Goal: Task Accomplishment & Management: Complete application form

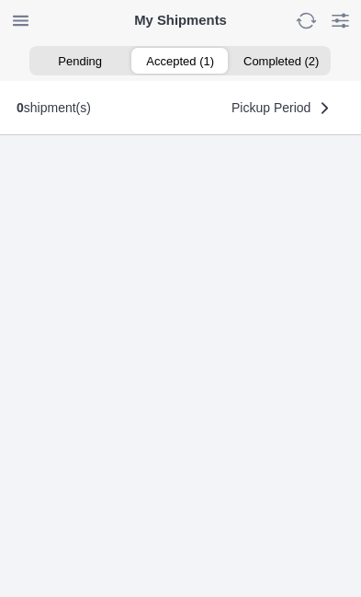
click at [188, 59] on ion-segment-button "Accepted (1)" at bounding box center [181, 61] width 100 height 26
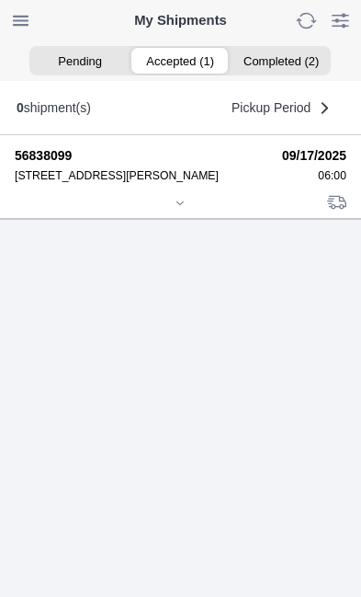
click at [186, 209] on icon at bounding box center [180, 203] width 11 height 11
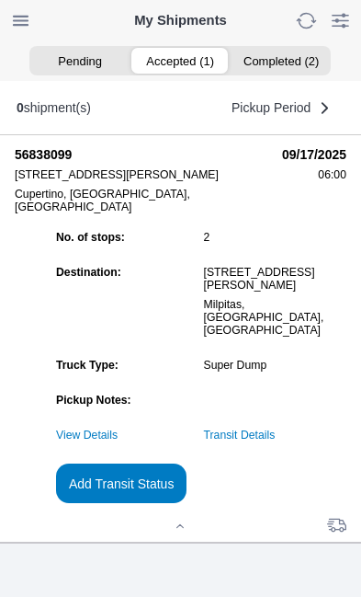
scroll to position [170, 0]
click at [276, 441] on link "Transit Details" at bounding box center [240, 434] width 72 height 13
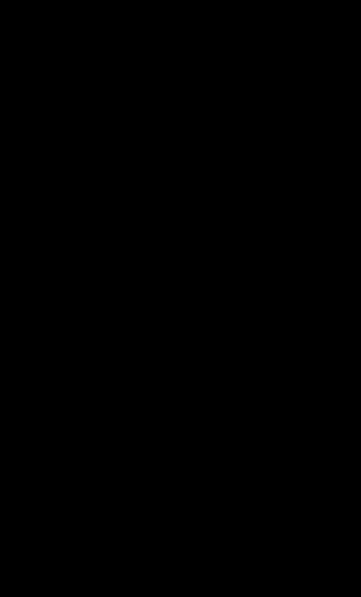
click at [351, 32] on div "Transit Details Sync All" at bounding box center [180, 20] width 347 height 40
click at [43, 17] on span "button" at bounding box center [30, 20] width 26 height 26
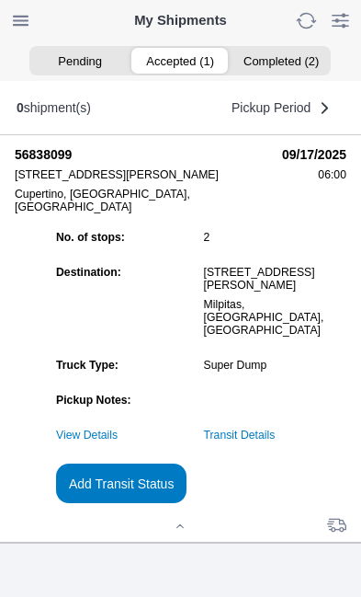
click at [0, 0] on slot "Add Transit Status" at bounding box center [0, 0] width 0 height 0
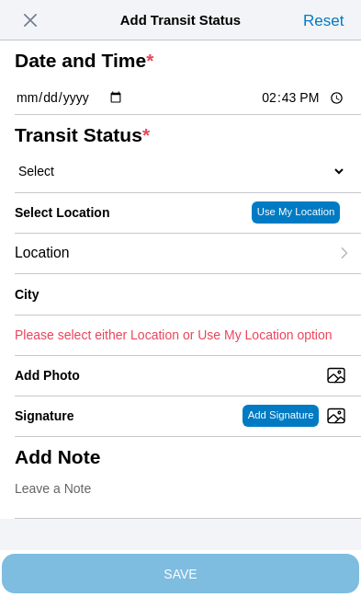
click at [302, 108] on input "14:43" at bounding box center [303, 97] width 86 height 19
type input "08:05"
click at [116, 179] on select "Select Arrive at Drop Off Arrive at Pickup Break Start Break Stop Depart Drop O…" at bounding box center [181, 171] width 332 height 17
select select "DPTDLVLOC"
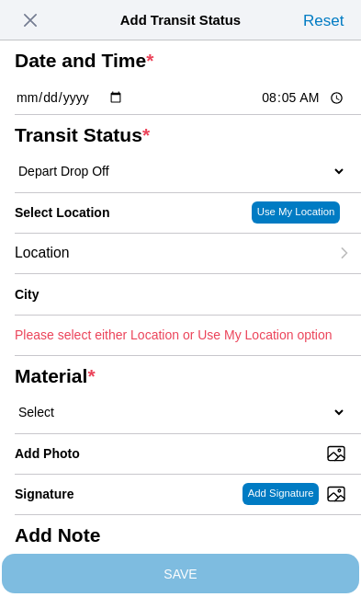
click at [159, 273] on div "Location" at bounding box center [172, 254] width 314 height 40
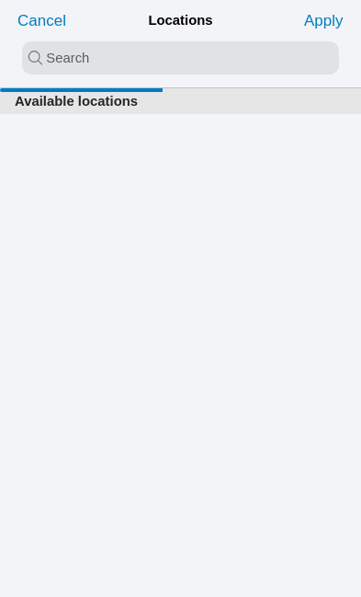
click at [141, 48] on input "search text" at bounding box center [180, 57] width 317 height 33
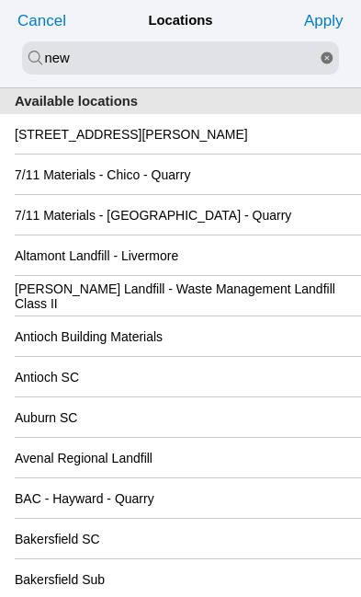
type input "new"
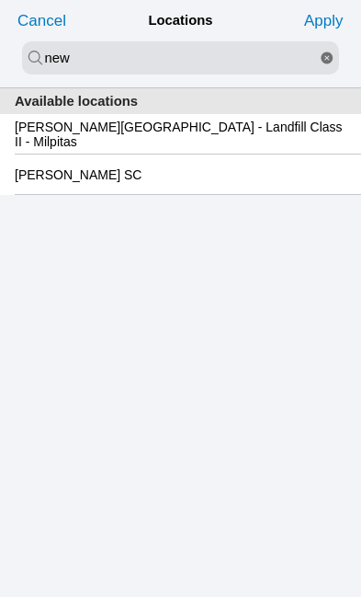
click at [0, 0] on slot "[PERSON_NAME][GEOGRAPHIC_DATA] - Landfill Class II - Milpitas" at bounding box center [0, 0] width 0 height 0
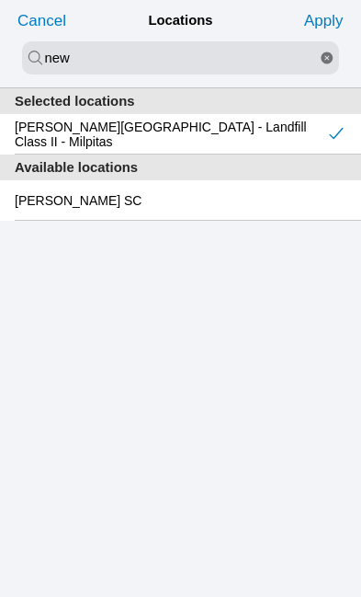
click at [0, 0] on slot "Apply" at bounding box center [0, 0] width 0 height 0
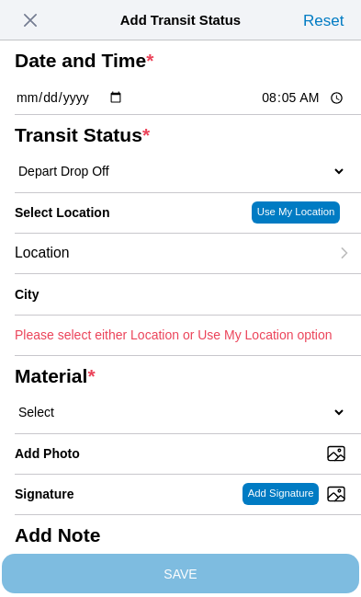
type input "Milpitas"
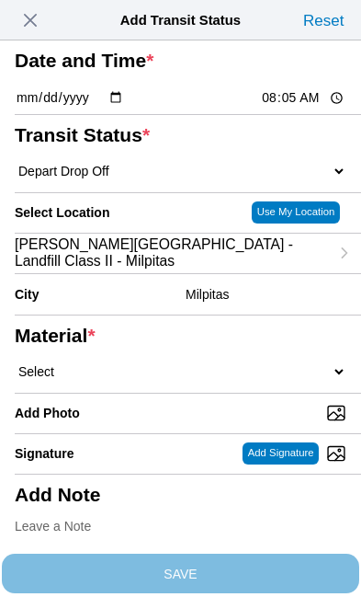
scroll to position [96, 0]
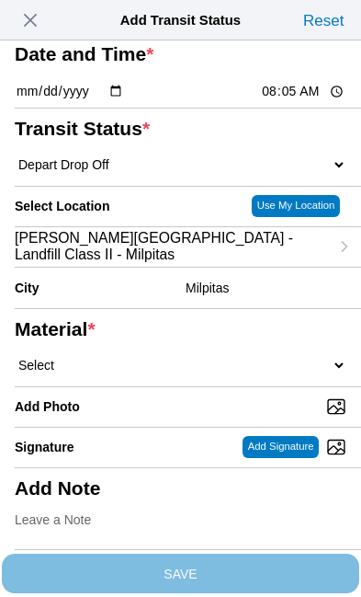
click at [220, 340] on ion-label "Material *" at bounding box center [177, 329] width 325 height 22
click at [189, 373] on select "Select 1" x 3" Rock 1" x 4" Rock 2" x 4" Rock Asphalt Cold Patch Backfill Spec …" at bounding box center [181, 365] width 332 height 17
select select "708654"
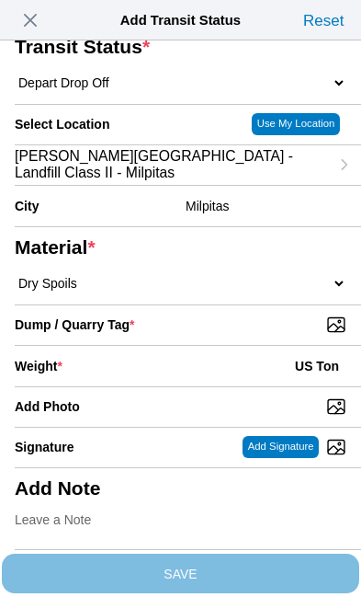
click at [257, 335] on input "Dump / Quarry Tag *" at bounding box center [188, 324] width 347 height 20
type input "C:\fakepath\image.jpg"
click at [155, 377] on div "Weight * US Ton" at bounding box center [181, 366] width 332 height 40
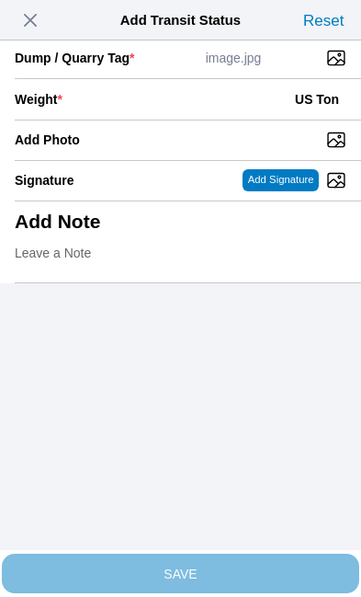
scroll to position [377, 0]
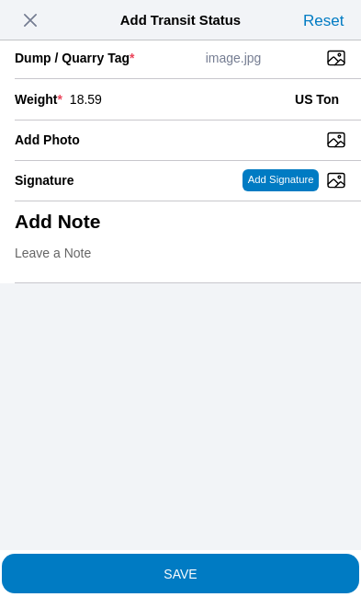
type input "18.59"
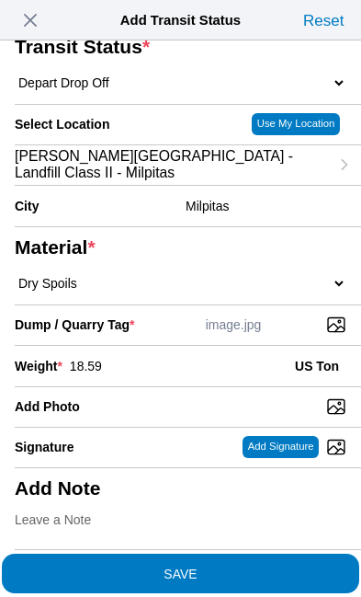
click at [247, 566] on span "SAVE" at bounding box center [181, 572] width 332 height 13
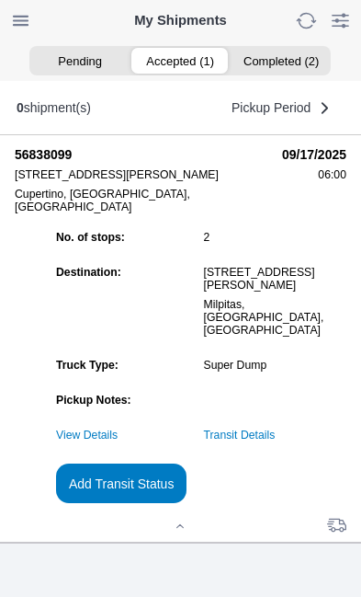
scroll to position [1, 0]
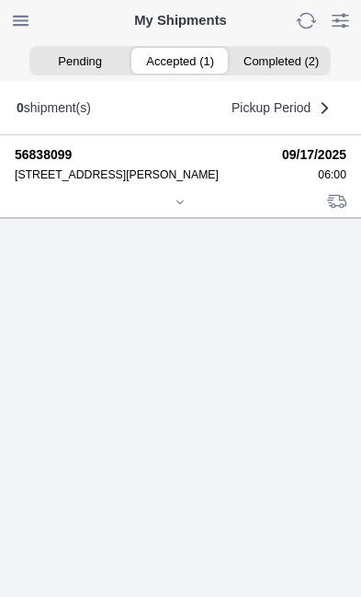
click at [177, 208] on icon at bounding box center [180, 202] width 11 height 11
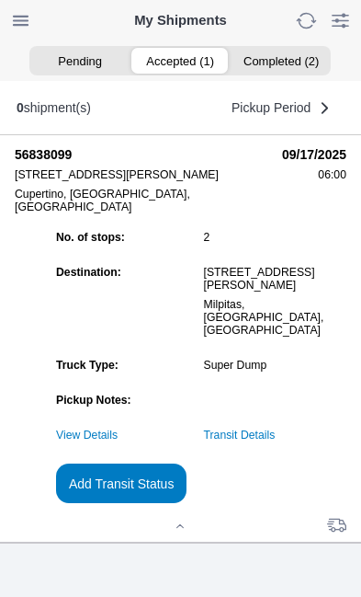
scroll to position [183, 0]
click at [0, 0] on slot "Add Transit Status" at bounding box center [0, 0] width 0 height 0
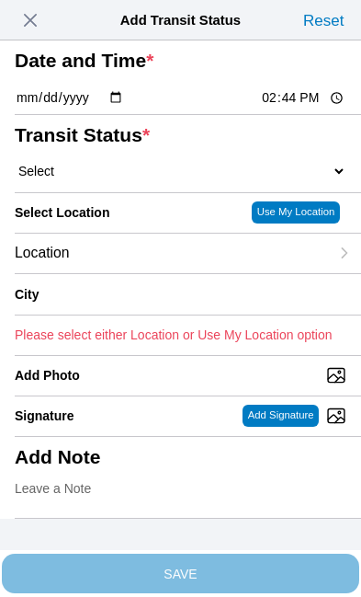
click at [298, 108] on input "14:44" at bounding box center [303, 97] width 86 height 19
type input "09:05"
click at [126, 179] on select "Select Arrive at Drop Off Arrive at Pickup Break Start Break Stop Depart Drop O…" at bounding box center [181, 171] width 332 height 17
select select "DPTPULOC"
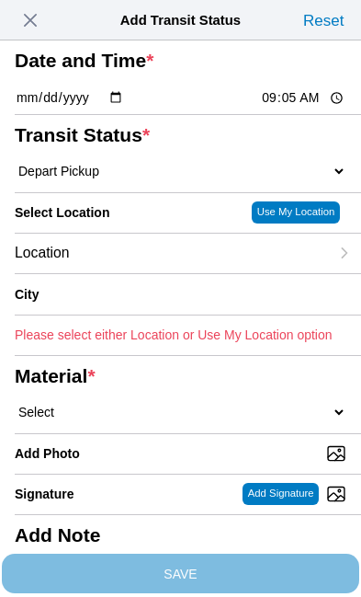
click at [145, 273] on div "Location" at bounding box center [172, 254] width 314 height 40
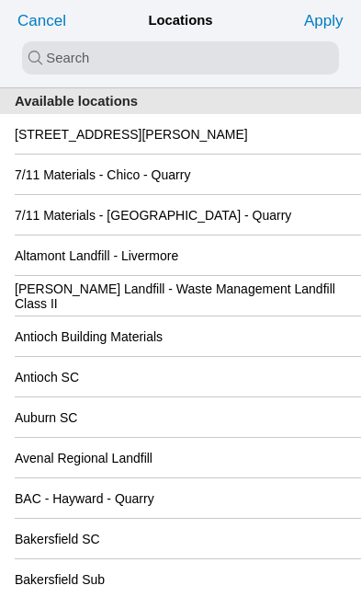
click at [57, 58] on input "search text" at bounding box center [180, 57] width 317 height 33
click at [0, 0] on slot "[STREET_ADDRESS][PERSON_NAME]" at bounding box center [0, 0] width 0 height 0
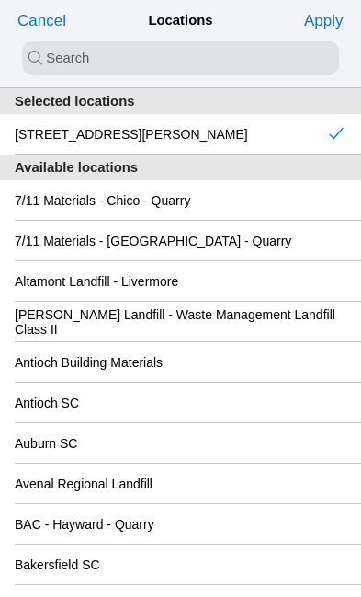
click at [0, 0] on slot "Apply" at bounding box center [0, 0] width 0 height 0
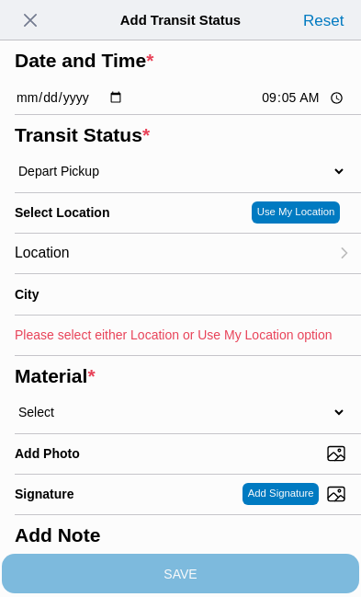
type input "Cupertino"
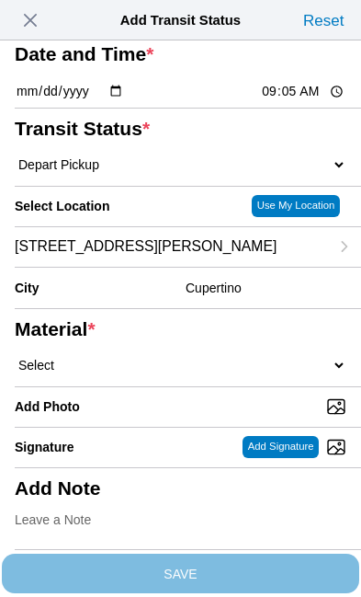
scroll to position [188, 0]
click at [132, 357] on select "Select 1" x 3" Rock 1" x 4" Rock 2" x 4" Rock Asphalt Cold Patch Backfill Spec …" at bounding box center [181, 365] width 332 height 17
select select "708654"
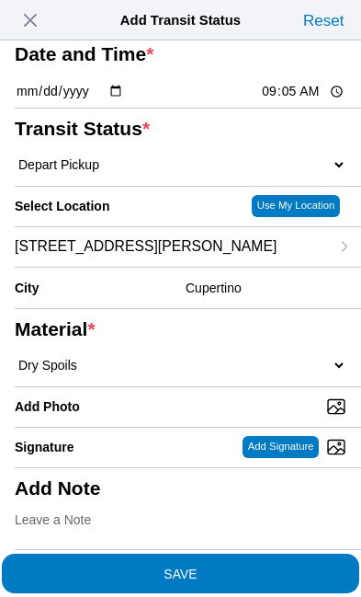
click at [253, 566] on span "SAVE" at bounding box center [181, 572] width 332 height 13
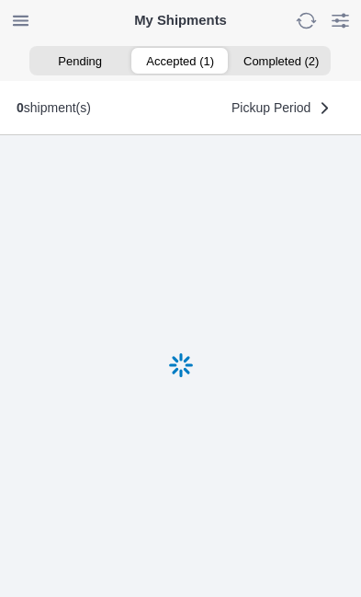
scroll to position [1, 0]
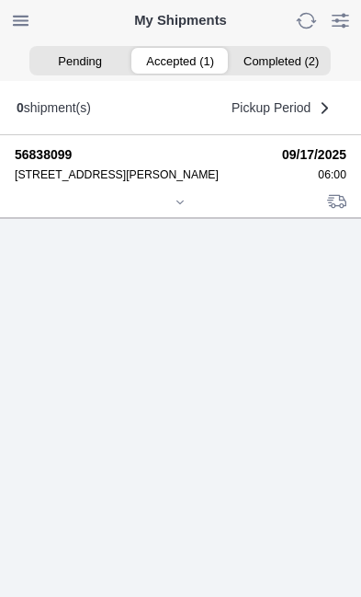
click at [183, 203] on icon at bounding box center [180, 201] width 6 height 3
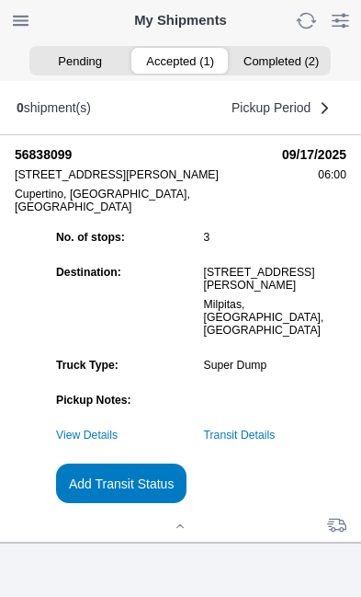
scroll to position [195, 0]
click at [0, 0] on slot "Add Transit Status" at bounding box center [0, 0] width 0 height 0
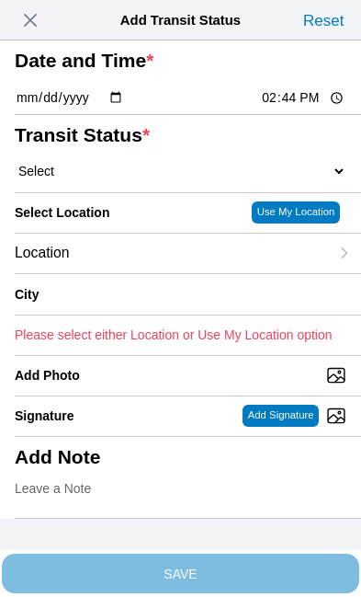
click at [311, 108] on input "14:44" at bounding box center [303, 97] width 86 height 19
type input "10:55"
click at [127, 179] on select "Select Arrive at Drop Off Arrive at Pickup Break Start Break Stop Depart Drop O…" at bounding box center [181, 171] width 332 height 17
select select "DPTDLVLOC"
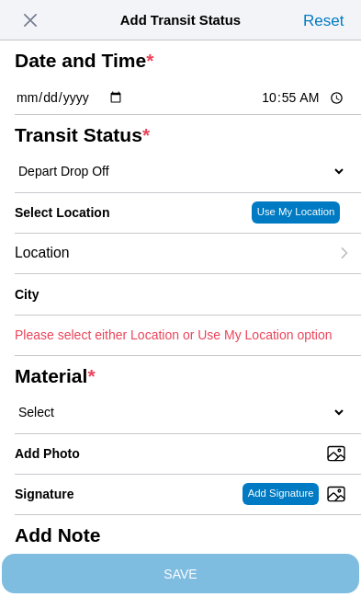
click at [155, 273] on div "Location" at bounding box center [172, 254] width 314 height 40
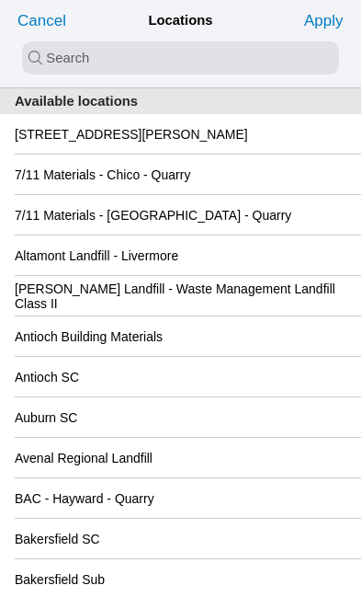
click at [54, 60] on input "search text" at bounding box center [180, 57] width 317 height 33
type input "new"
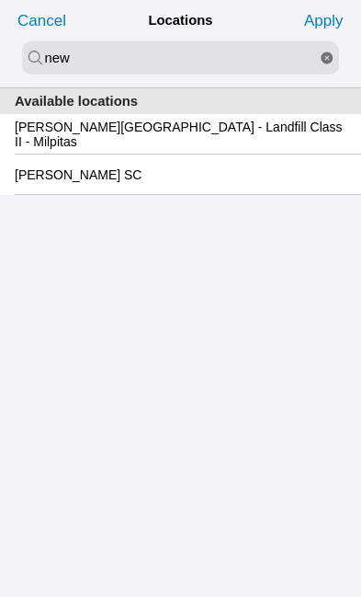
click at [0, 0] on slot "[PERSON_NAME][GEOGRAPHIC_DATA] - Landfill Class II - Milpitas" at bounding box center [0, 0] width 0 height 0
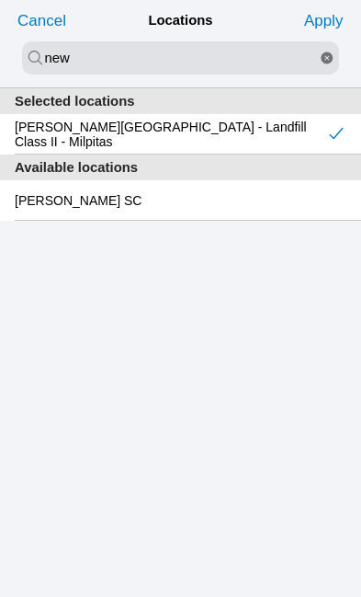
click at [0, 0] on slot "Apply" at bounding box center [0, 0] width 0 height 0
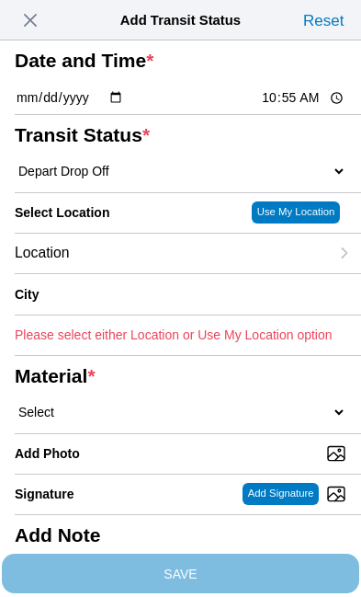
type input "Milpitas"
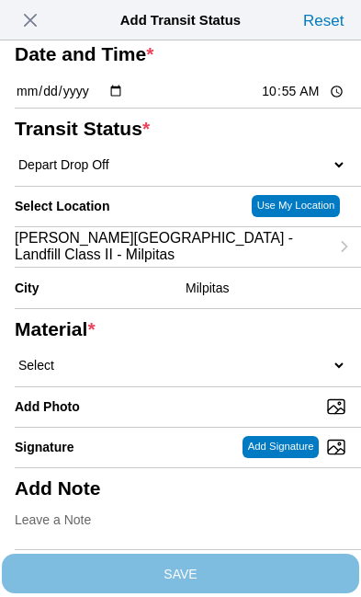
scroll to position [126, 0]
click at [157, 373] on select "Select 1" x 3" Rock 1" x 4" Rock 2" x 4" Rock Asphalt Cold Patch Backfill Spec …" at bounding box center [181, 365] width 332 height 17
select select "708654"
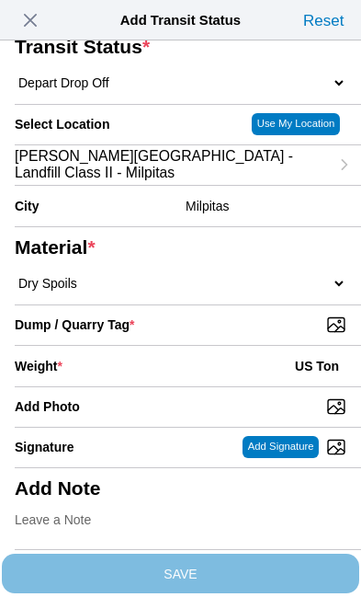
click at [264, 335] on input "Dump / Quarry Tag *" at bounding box center [188, 324] width 347 height 20
type input "C:\fakepath\image.jpg"
click at [163, 348] on div "Weight * US Ton" at bounding box center [181, 366] width 332 height 40
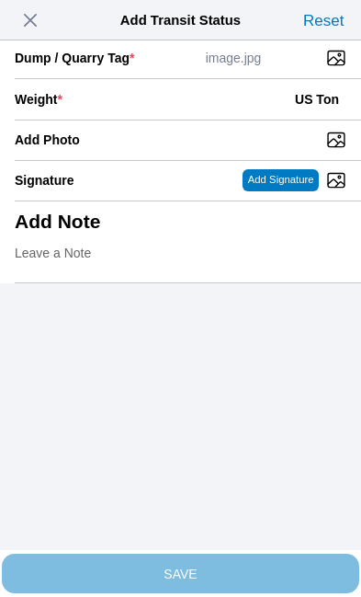
scroll to position [377, 0]
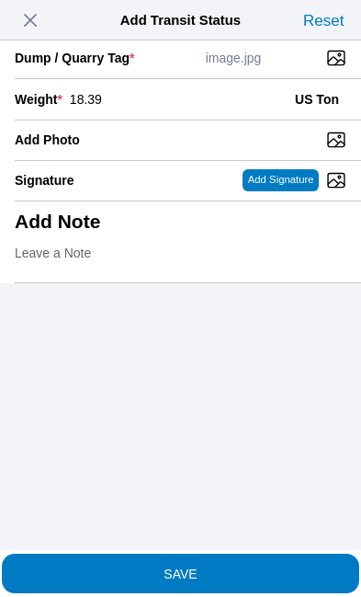
type input "18.39"
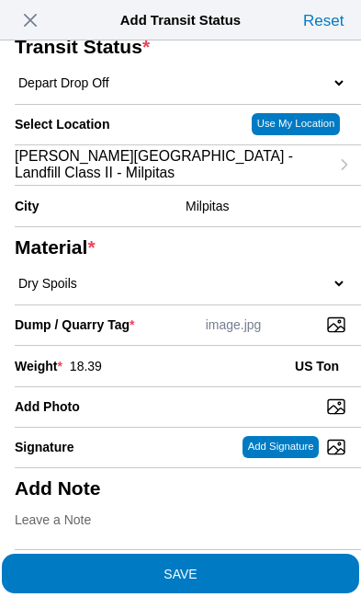
click at [0, 0] on slot "SAVE" at bounding box center [0, 0] width 0 height 0
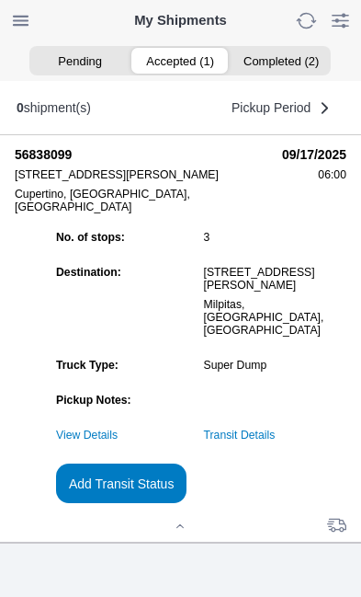
scroll to position [1, 0]
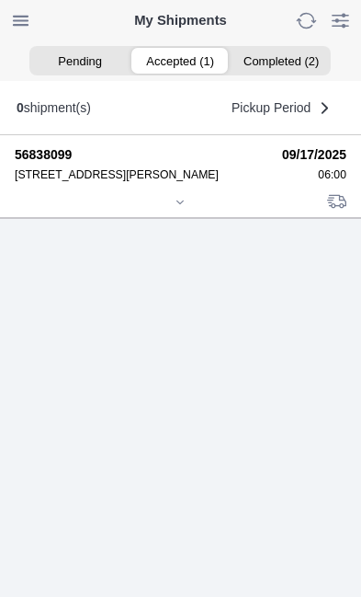
click at [186, 208] on icon at bounding box center [180, 202] width 11 height 11
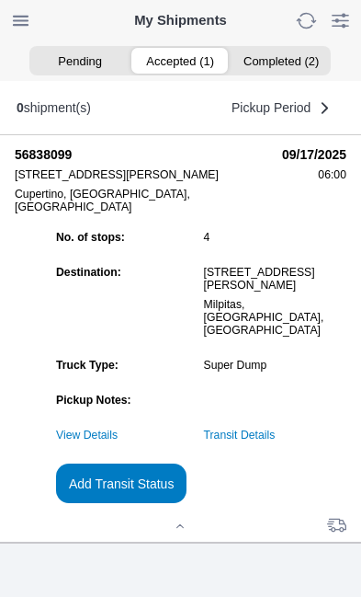
scroll to position [167, 0]
click at [0, 0] on slot "Add Transit Status" at bounding box center [0, 0] width 0 height 0
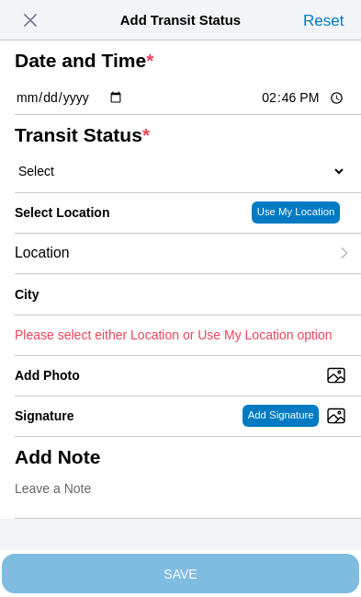
click at [313, 108] on input "14:46" at bounding box center [303, 97] width 86 height 19
type input "12:00"
click at [111, 179] on select "Select Arrive at Drop Off Arrive at Pickup Break Start Break Stop Depart Drop O…" at bounding box center [181, 171] width 332 height 17
select select "DPTPULOC"
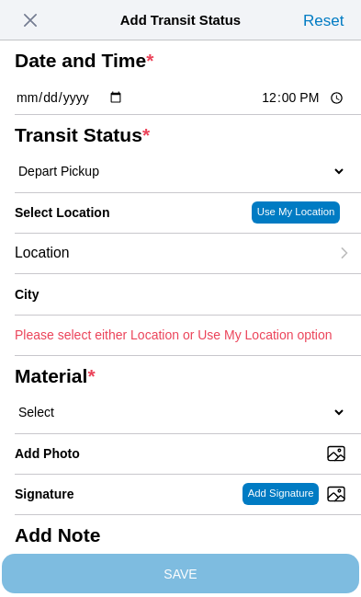
click at [144, 273] on div "Location" at bounding box center [172, 254] width 314 height 40
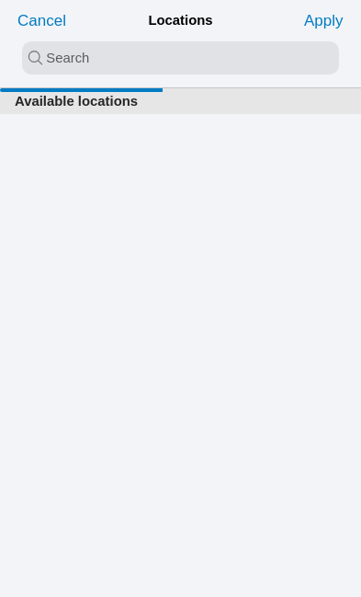
click at [65, 49] on input "search text" at bounding box center [180, 57] width 317 height 33
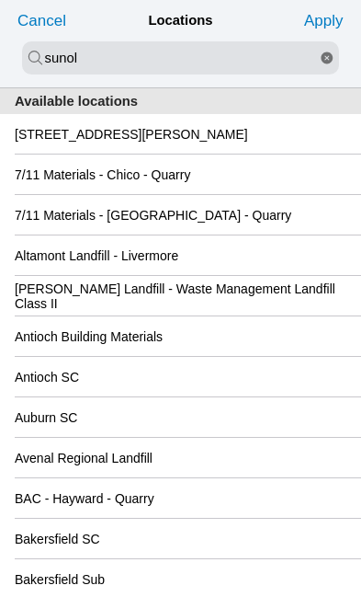
type input "sunol"
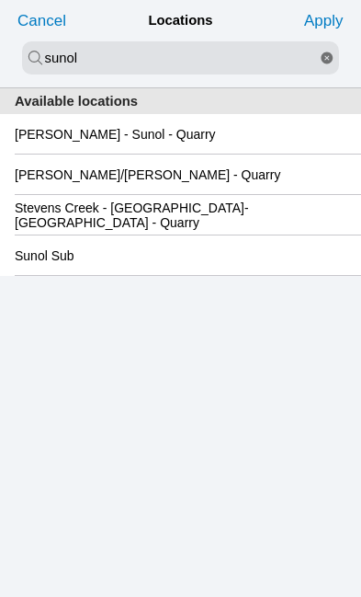
click at [0, 0] on slot "[PERSON_NAME] - Sunol - Quarry" at bounding box center [0, 0] width 0 height 0
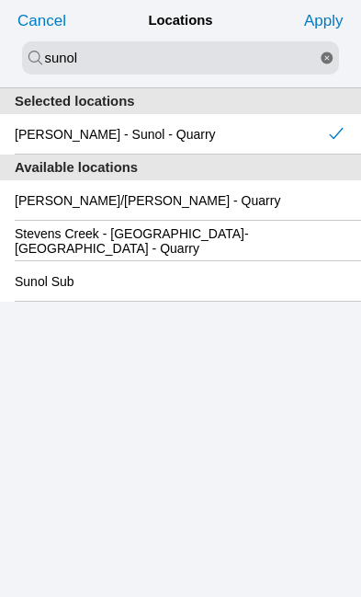
click at [0, 0] on slot "Apply" at bounding box center [0, 0] width 0 height 0
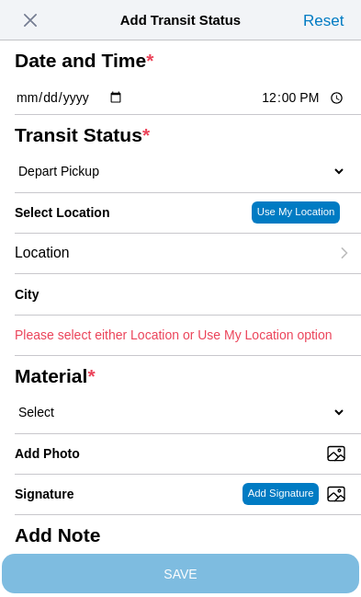
type input "Sunol"
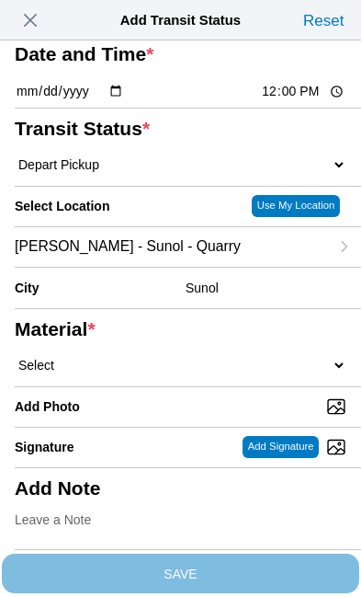
scroll to position [122, 0]
click at [142, 373] on select "Select 1" x 3" Rock 1" x 4" Rock 2" x 4" Rock Asphalt Cold Patch Backfill Spec …" at bounding box center [181, 365] width 332 height 17
select select "708650"
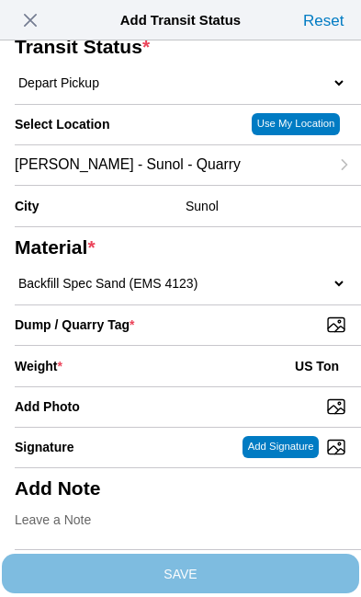
scroll to position [207, 0]
click at [267, 335] on input "Dump / Quarry Tag *" at bounding box center [188, 324] width 347 height 20
type input "C:\fakepath\image.jpg"
click at [168, 346] on div "Weight * US Ton" at bounding box center [181, 366] width 332 height 40
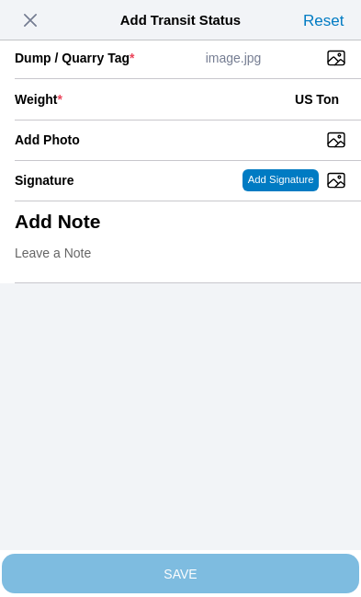
scroll to position [377, 0]
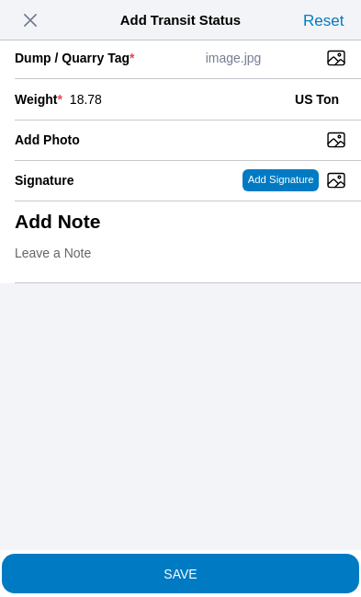
type input "18.78"
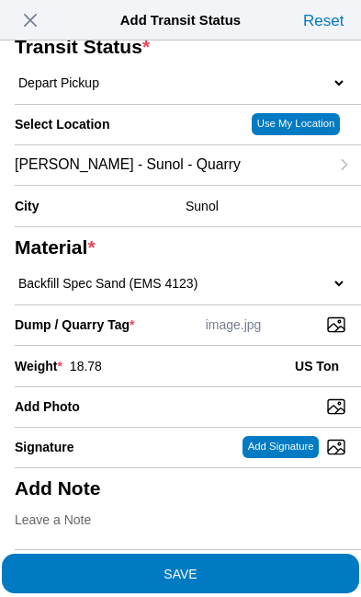
scroll to position [350, 0]
click at [246, 566] on span "SAVE" at bounding box center [181, 572] width 332 height 13
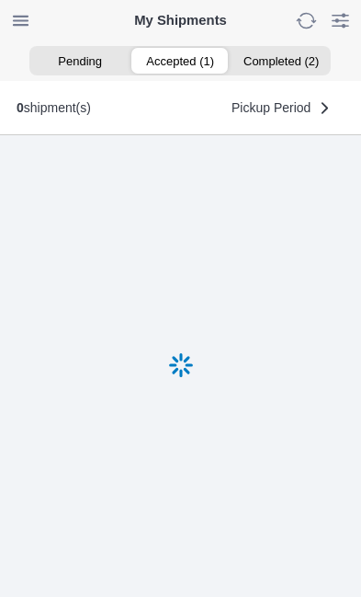
scroll to position [1, 0]
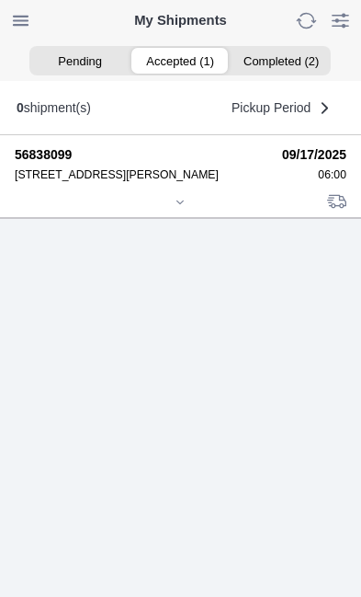
click at [186, 208] on icon at bounding box center [180, 202] width 11 height 11
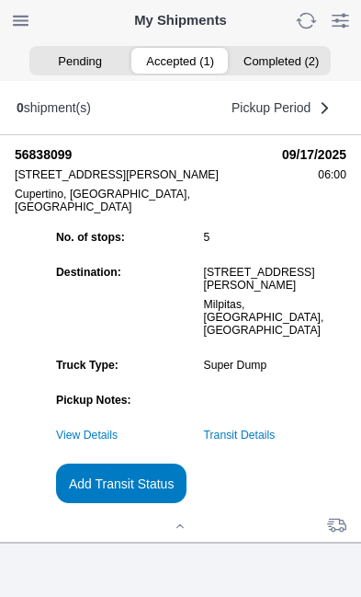
scroll to position [200, 0]
click at [0, 0] on slot "Add Transit Status" at bounding box center [0, 0] width 0 height 0
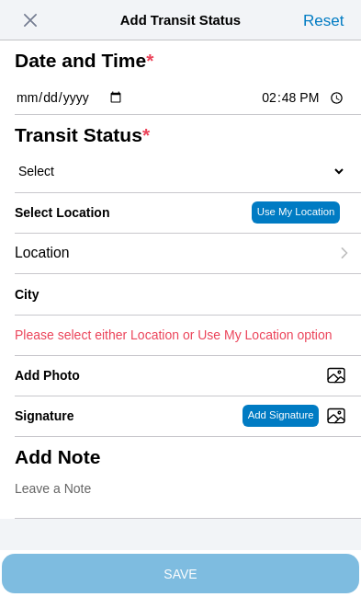
click at [308, 108] on input "14:48" at bounding box center [303, 97] width 86 height 19
type input "13:35"
click at [122, 179] on select "Select Arrive at Drop Off Arrive at Pickup Break Start Break Stop Depart Drop O…" at bounding box center [181, 171] width 332 height 17
select select "DPTDLVLOC"
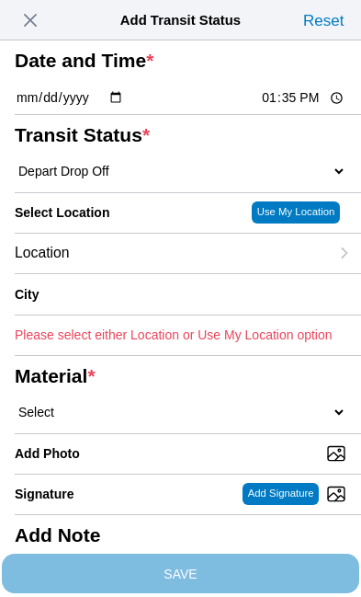
click at [145, 273] on div "Location" at bounding box center [172, 254] width 314 height 40
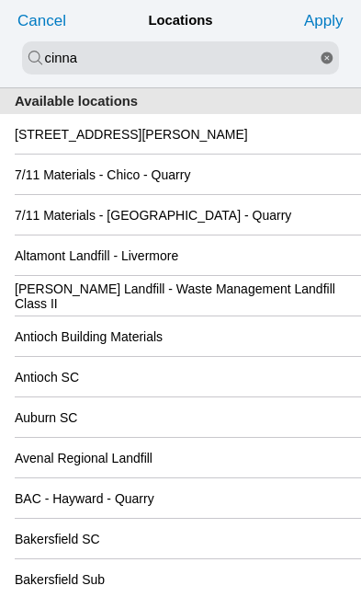
type input "cinna"
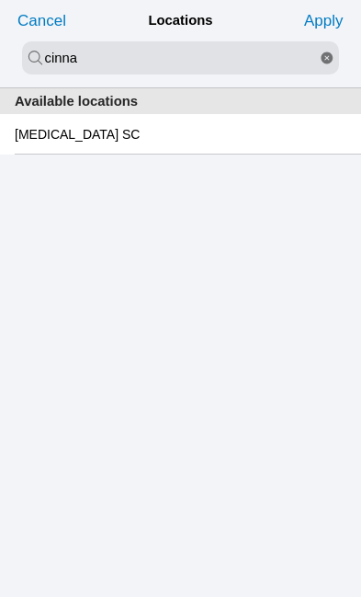
click at [139, 145] on div "[MEDICAL_DATA] SC" at bounding box center [181, 134] width 332 height 40
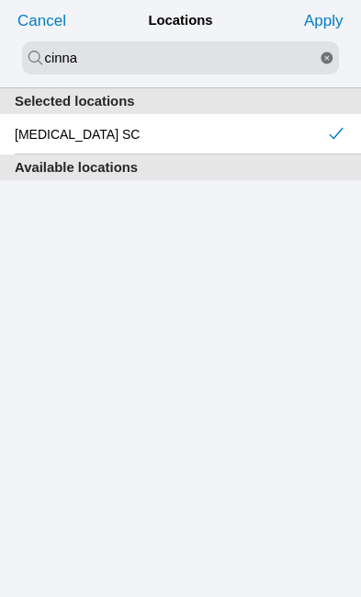
click at [0, 0] on slot "Apply" at bounding box center [0, 0] width 0 height 0
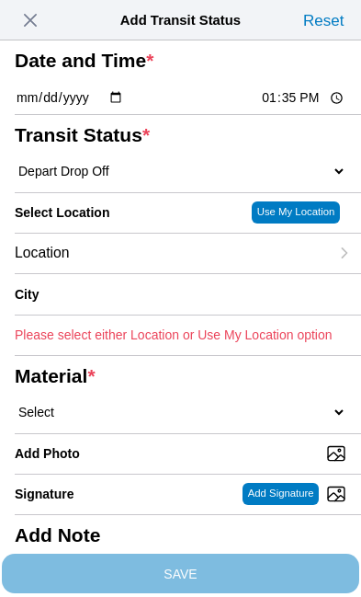
type input "[GEOGRAPHIC_DATA][PERSON_NAME]"
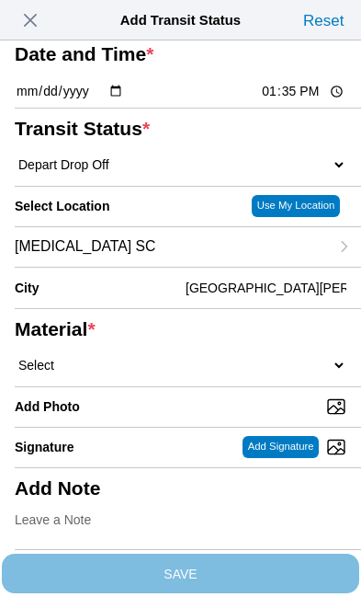
scroll to position [66, 0]
click at [150, 373] on select "Select 1" x 3" Rock 1" x 4" Rock 2" x 4" Rock Asphalt Cold Patch Backfill Spec …" at bounding box center [181, 365] width 332 height 17
select select "708650"
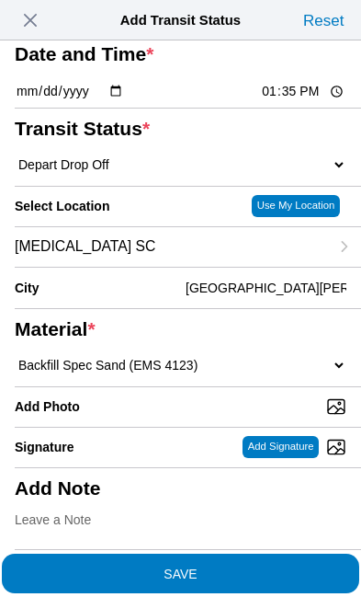
scroll to position [170, 0]
click at [187, 402] on input "Add Photo" at bounding box center [188, 406] width 347 height 20
type input "C:\fakepath\image.jpg"
click at [257, 566] on span "SAVE" at bounding box center [181, 572] width 332 height 13
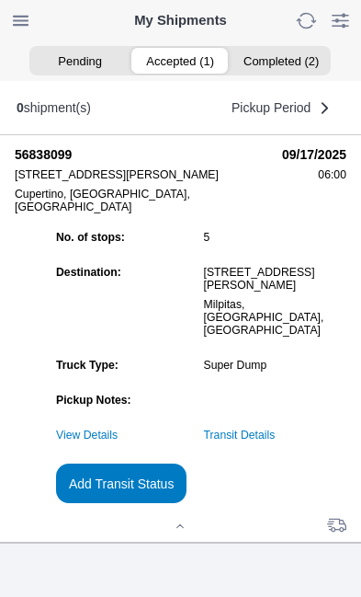
scroll to position [1, 0]
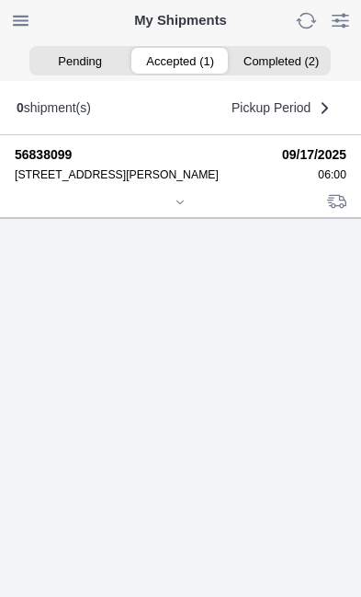
click at [181, 208] on icon at bounding box center [180, 202] width 11 height 11
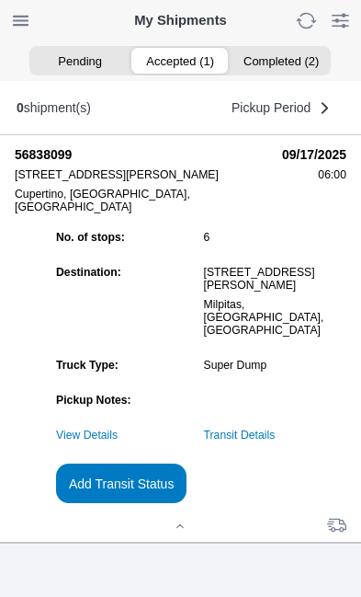
scroll to position [200, 0]
click at [276, 435] on link "Transit Details" at bounding box center [240, 434] width 72 height 13
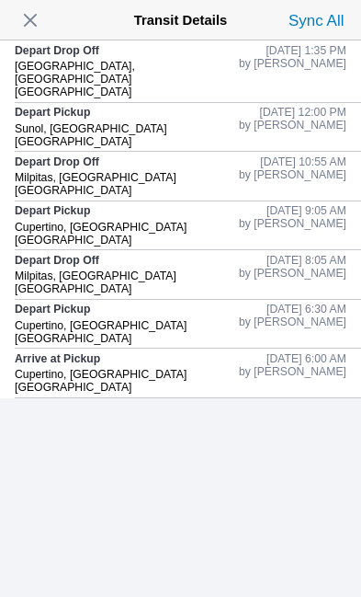
click at [34, 23] on span "button" at bounding box center [30, 20] width 26 height 26
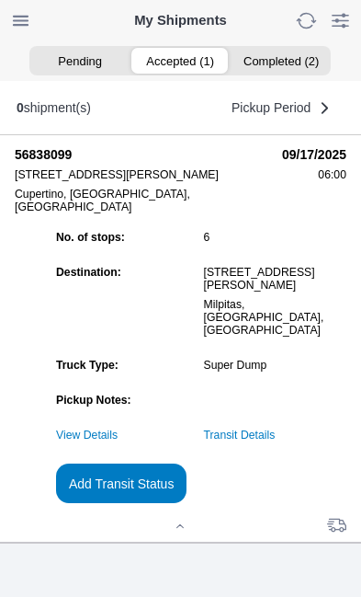
click at [0, 0] on slot "Add Transit Status" at bounding box center [0, 0] width 0 height 0
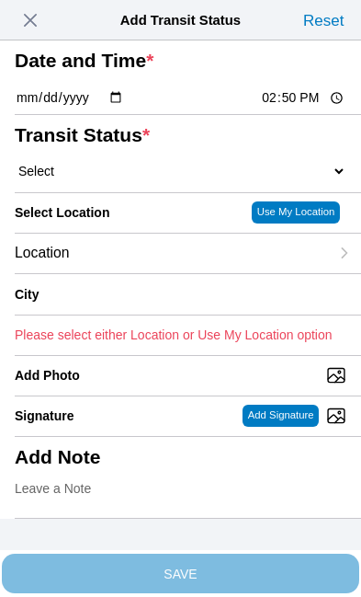
click at [309, 108] on input "14:50" at bounding box center [303, 97] width 86 height 19
type input "13:36"
click at [120, 179] on select "Select Arrive at Drop Off Arrive at Pickup Break Start Break Stop Depart Drop O…" at bounding box center [181, 171] width 332 height 17
select select "BREAKSTART"
click at [149, 273] on div "Location" at bounding box center [172, 254] width 314 height 40
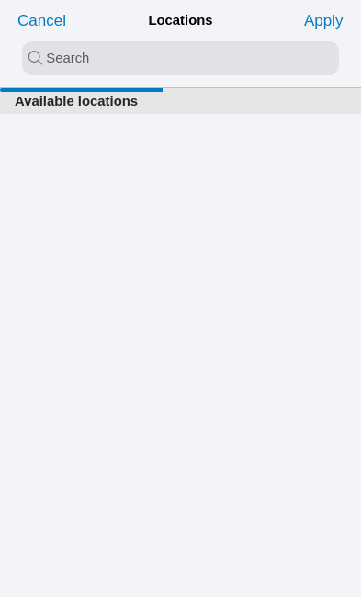
click at [119, 57] on input "search text" at bounding box center [180, 57] width 317 height 33
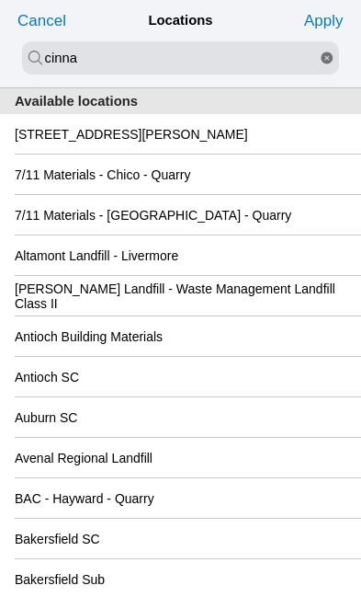
type input "cinna"
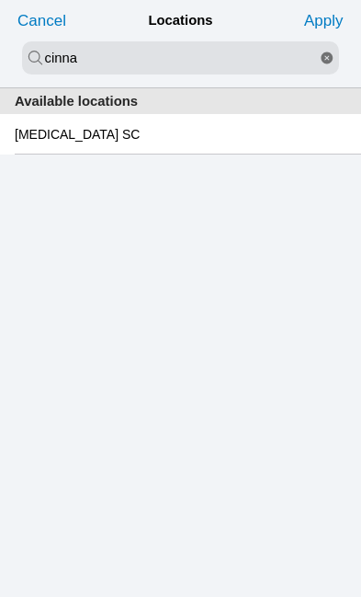
click at [0, 0] on slot "[MEDICAL_DATA] SC" at bounding box center [0, 0] width 0 height 0
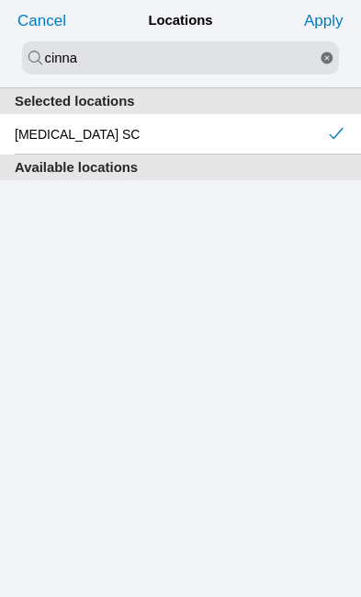
click at [0, 0] on slot "Apply" at bounding box center [0, 0] width 0 height 0
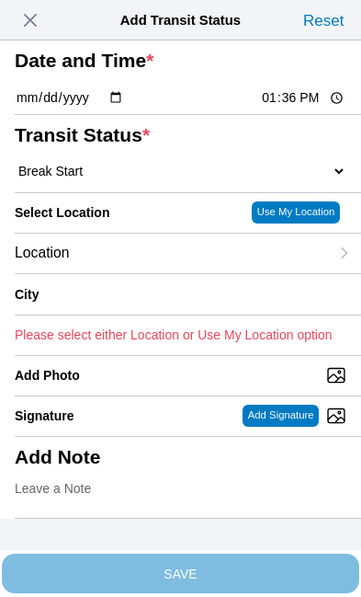
type input "[GEOGRAPHIC_DATA][PERSON_NAME]"
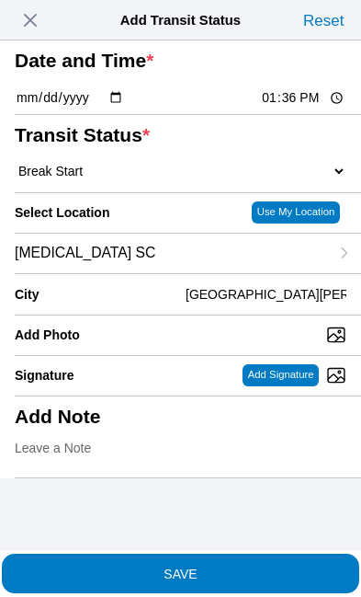
click at [247, 566] on span "SAVE" at bounding box center [181, 572] width 332 height 13
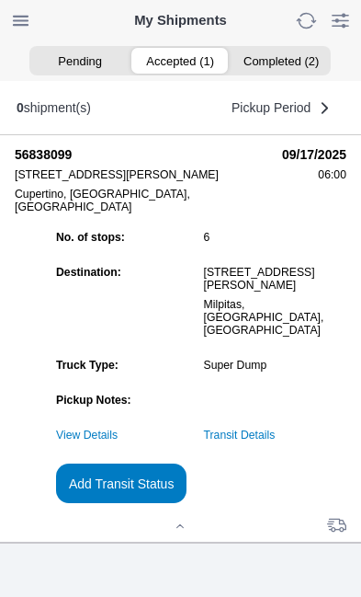
click at [0, 0] on slot "Add Transit Status" at bounding box center [0, 0] width 0 height 0
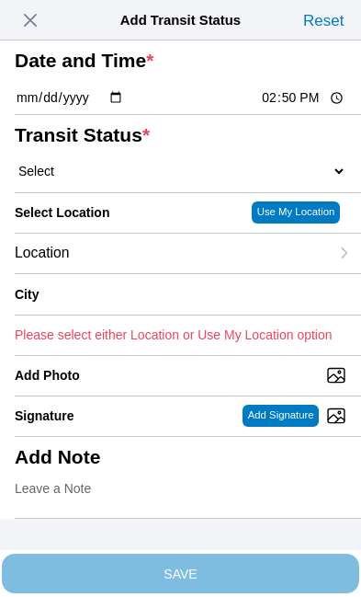
click at [306, 108] on input "14:50" at bounding box center [303, 97] width 86 height 19
type input "14:05"
click at [120, 179] on select "Select Arrive at Drop Off Arrive at Pickup Break Start Break Stop Depart Drop O…" at bounding box center [181, 171] width 332 height 17
select select "BREAKSTOP"
click at [145, 273] on div "Location" at bounding box center [172, 254] width 314 height 40
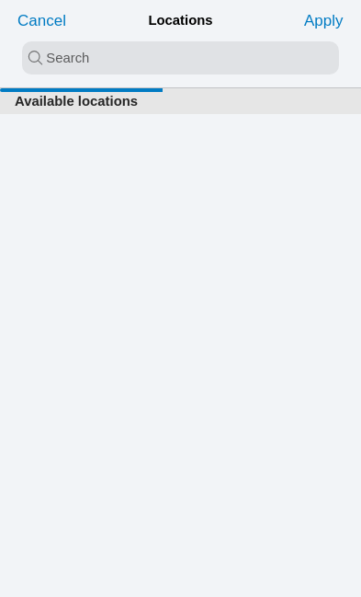
click at [86, 53] on input "search text" at bounding box center [180, 57] width 317 height 33
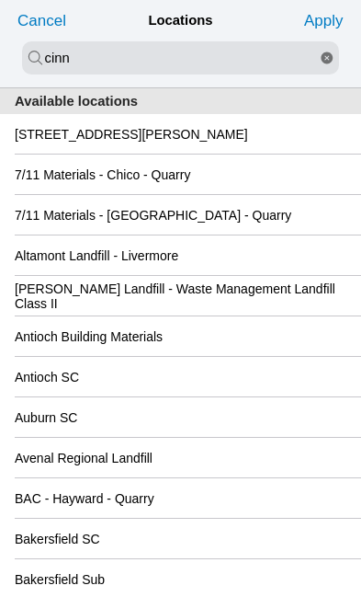
type input "cinn"
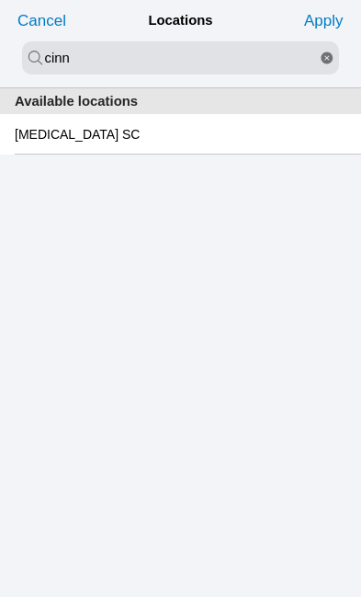
click at [0, 0] on slot "[MEDICAL_DATA] SC" at bounding box center [0, 0] width 0 height 0
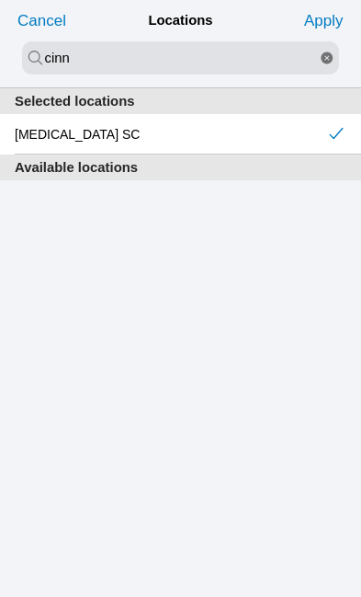
click at [0, 0] on slot "Apply" at bounding box center [0, 0] width 0 height 0
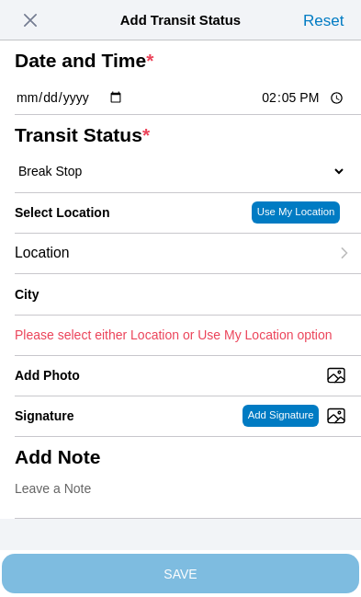
type input "[GEOGRAPHIC_DATA][PERSON_NAME]"
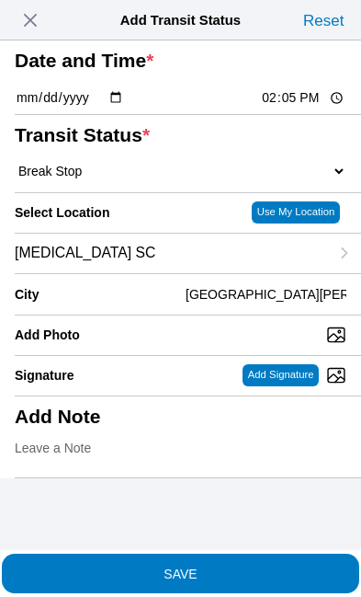
click at [248, 566] on span "SAVE" at bounding box center [181, 572] width 332 height 13
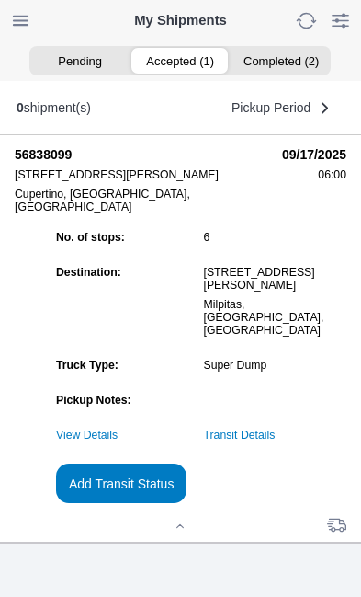
click at [0, 0] on slot "Add Transit Status" at bounding box center [0, 0] width 0 height 0
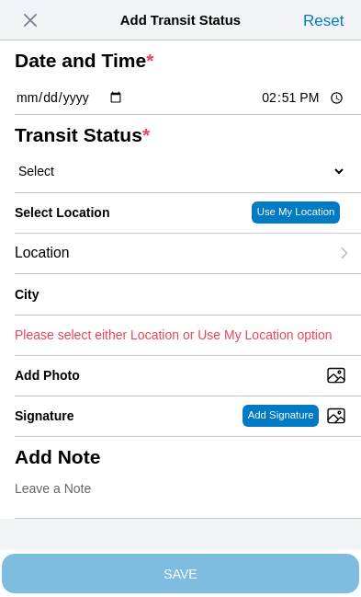
click at [308, 108] on input "14:51" at bounding box center [303, 97] width 86 height 19
type input "14:30"
click at [120, 179] on select "Select Arrive at Drop Off Arrive at Pickup Break Start Break Stop Depart Drop O…" at bounding box center [181, 171] width 332 height 17
select select "DELIVRED"
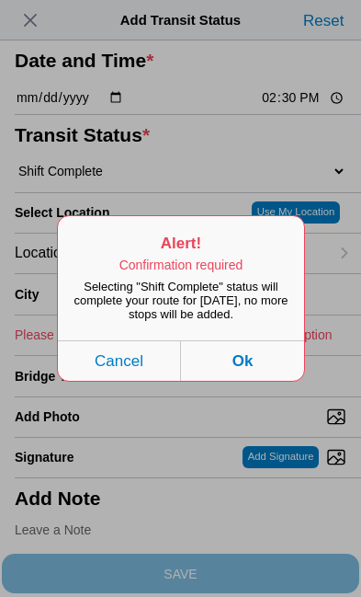
click at [267, 381] on button "Ok" at bounding box center [242, 360] width 123 height 40
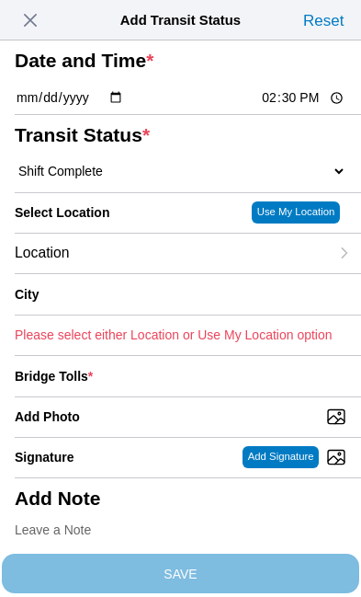
click at [145, 273] on div "Location" at bounding box center [172, 254] width 314 height 40
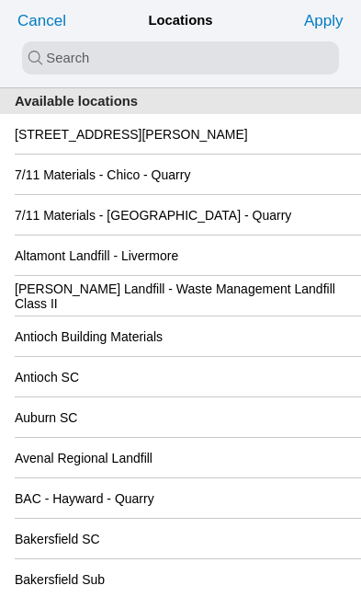
click at [0, 0] on slot "[STREET_ADDRESS][PERSON_NAME]" at bounding box center [0, 0] width 0 height 0
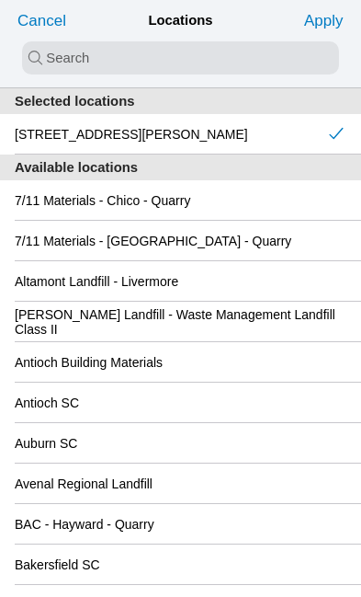
click at [0, 0] on slot "Apply" at bounding box center [0, 0] width 0 height 0
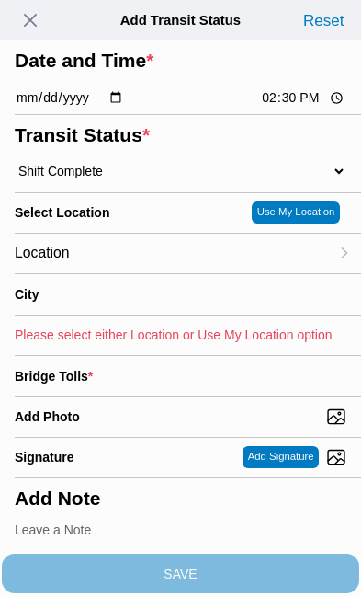
type input "Cupertino"
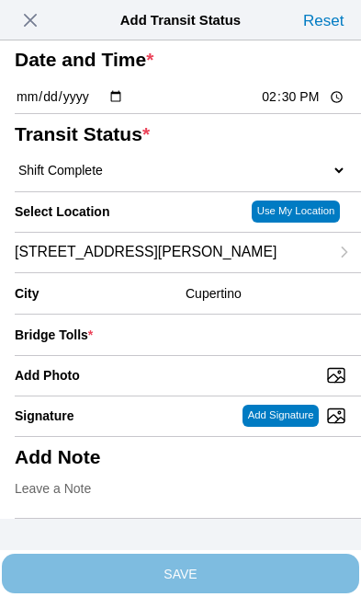
click at [201, 355] on div "Bridge Tolls *" at bounding box center [181, 334] width 332 height 40
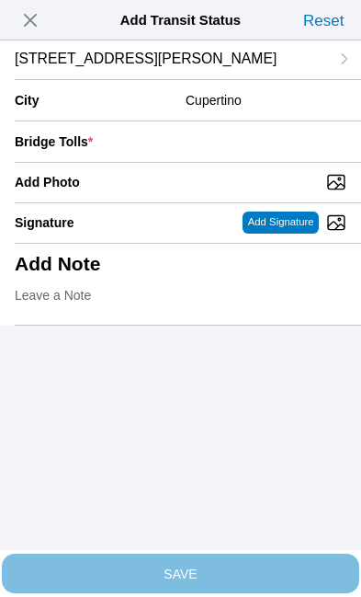
scroll to position [198, 0]
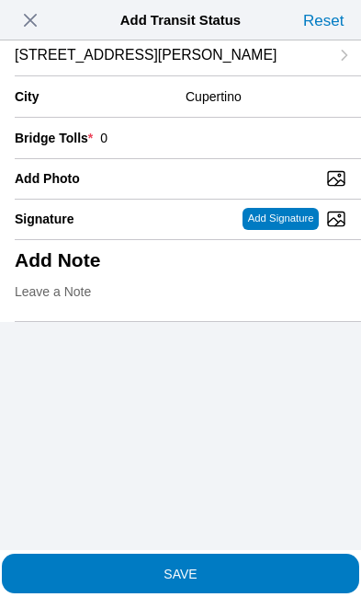
type input "0"
click at [165, 188] on input "Add Photo" at bounding box center [188, 178] width 347 height 20
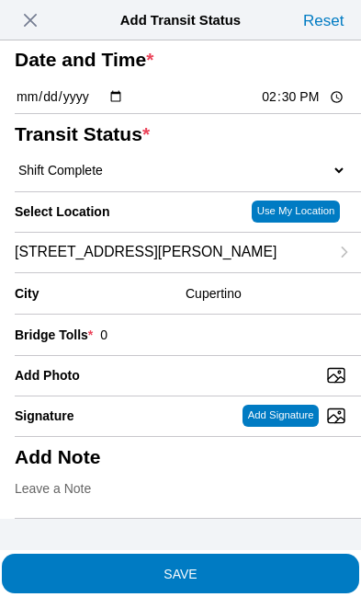
type input "C:\fakepath\image.jpg"
click at [249, 566] on span "SAVE" at bounding box center [181, 572] width 332 height 13
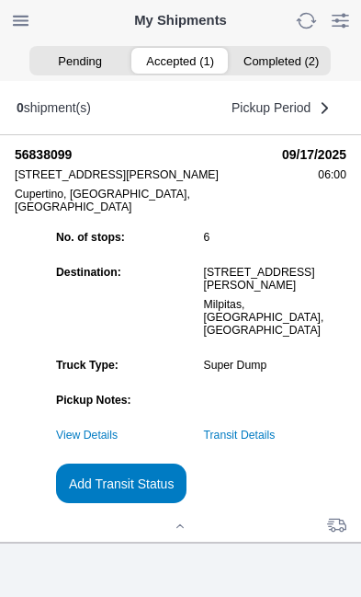
scroll to position [1, 0]
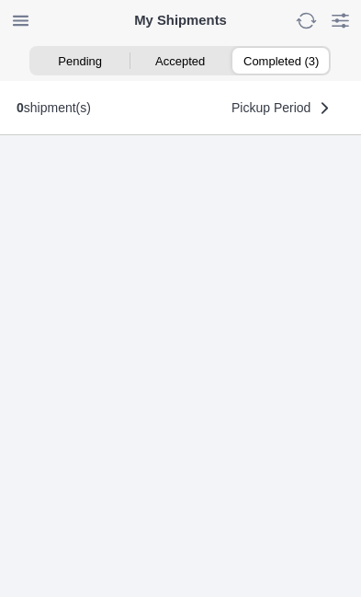
click at [297, 61] on ion-segment-button "Completed (3)" at bounding box center [281, 61] width 100 height 26
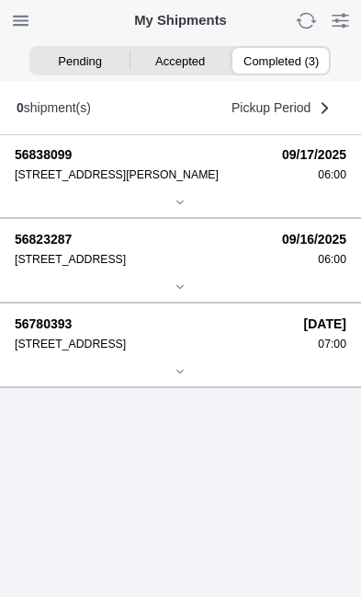
click at [169, 181] on div "[STREET_ADDRESS][PERSON_NAME]" at bounding box center [142, 174] width 255 height 13
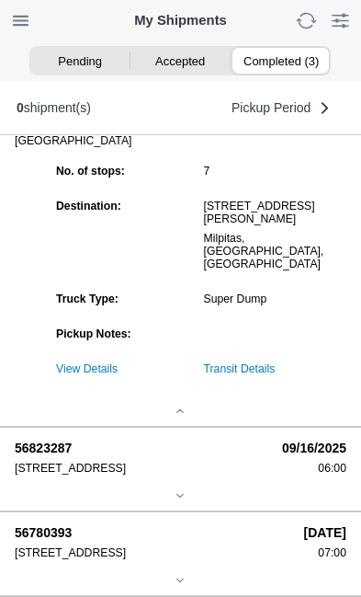
scroll to position [217, 0]
click at [276, 375] on link "Transit Details" at bounding box center [240, 368] width 72 height 13
